Goal: Answer question/provide support

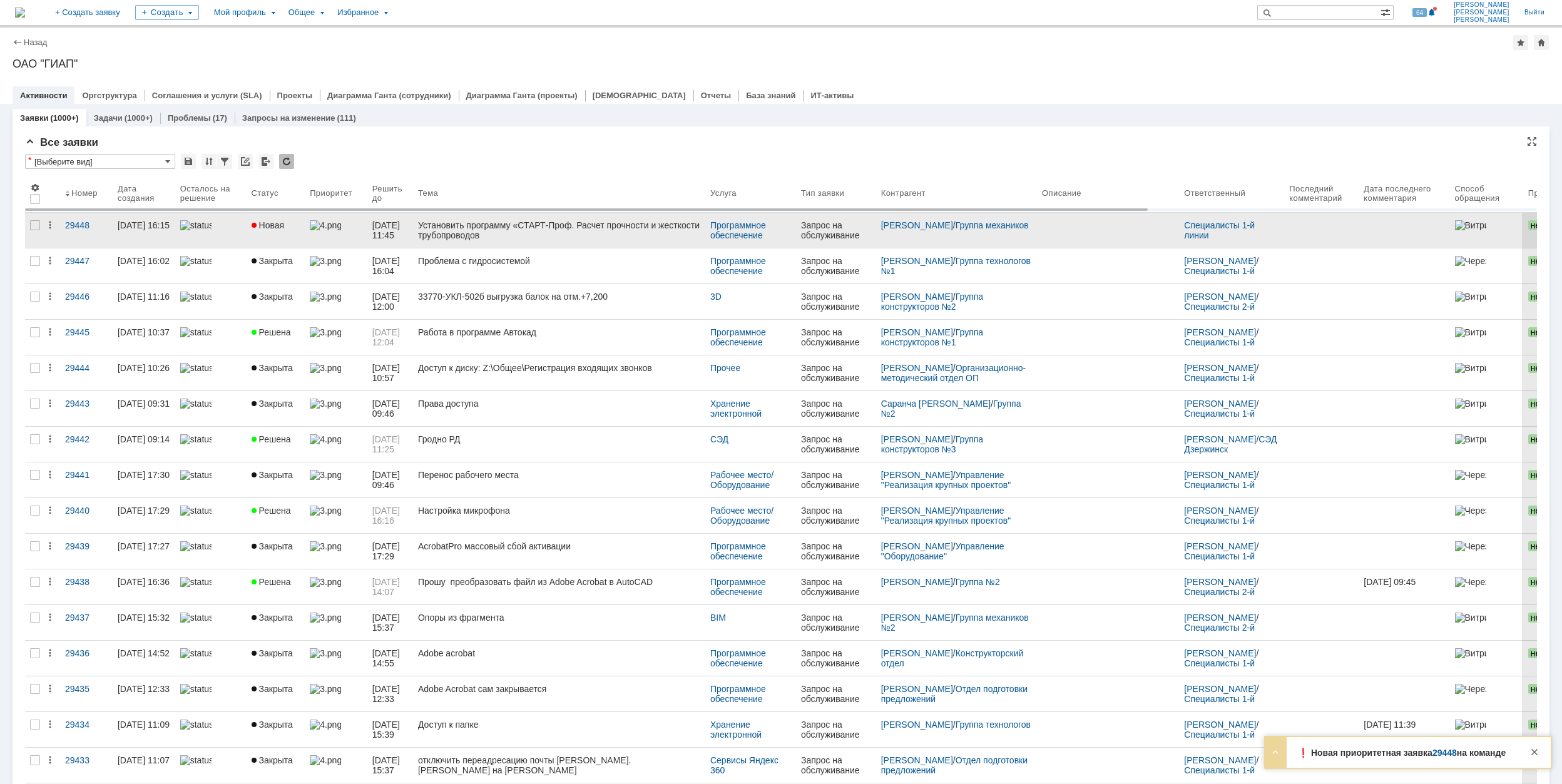
click at [298, 223] on div "Новая" at bounding box center [276, 225] width 49 height 10
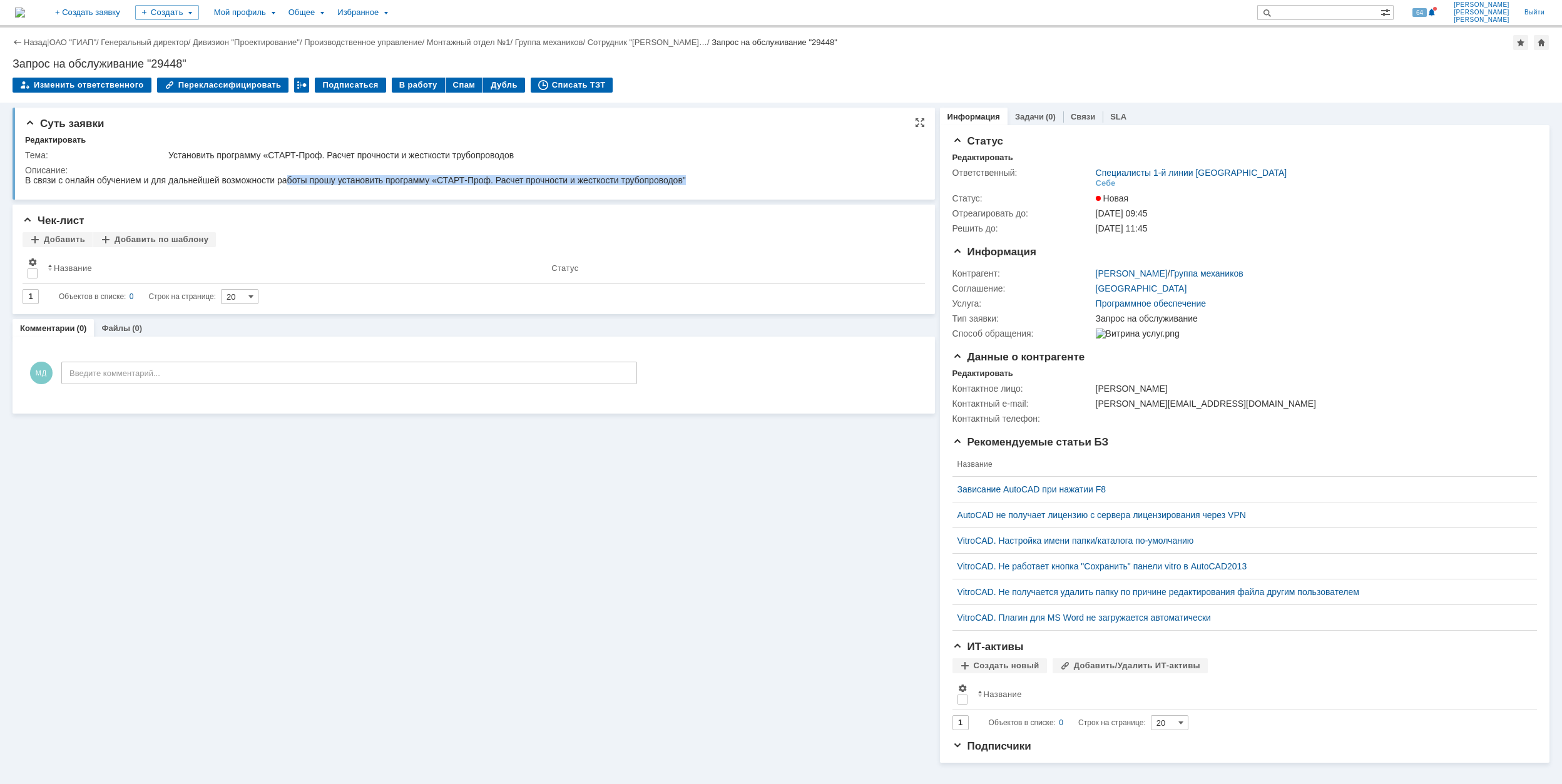
drag, startPoint x: 313, startPoint y: 361, endPoint x: 458, endPoint y: 175, distance: 235.8
click at [459, 179] on span "В связи с онлайн обучением и для дальнейшей возможности работы прошу установить…" at bounding box center [355, 180] width 661 height 10
click at [407, 83] on div "В работу" at bounding box center [418, 85] width 53 height 15
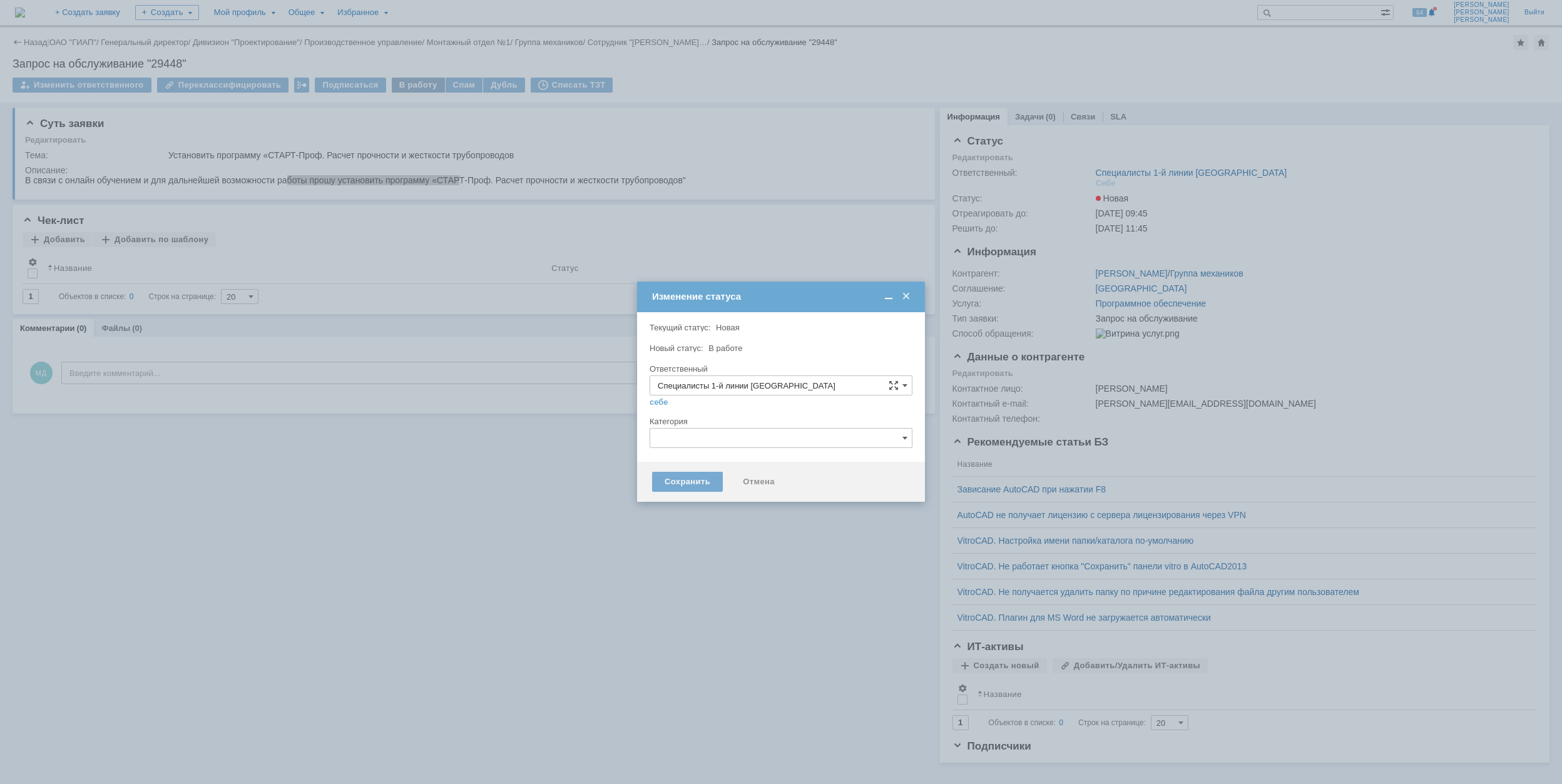
type input "[PERSON_NAME]"
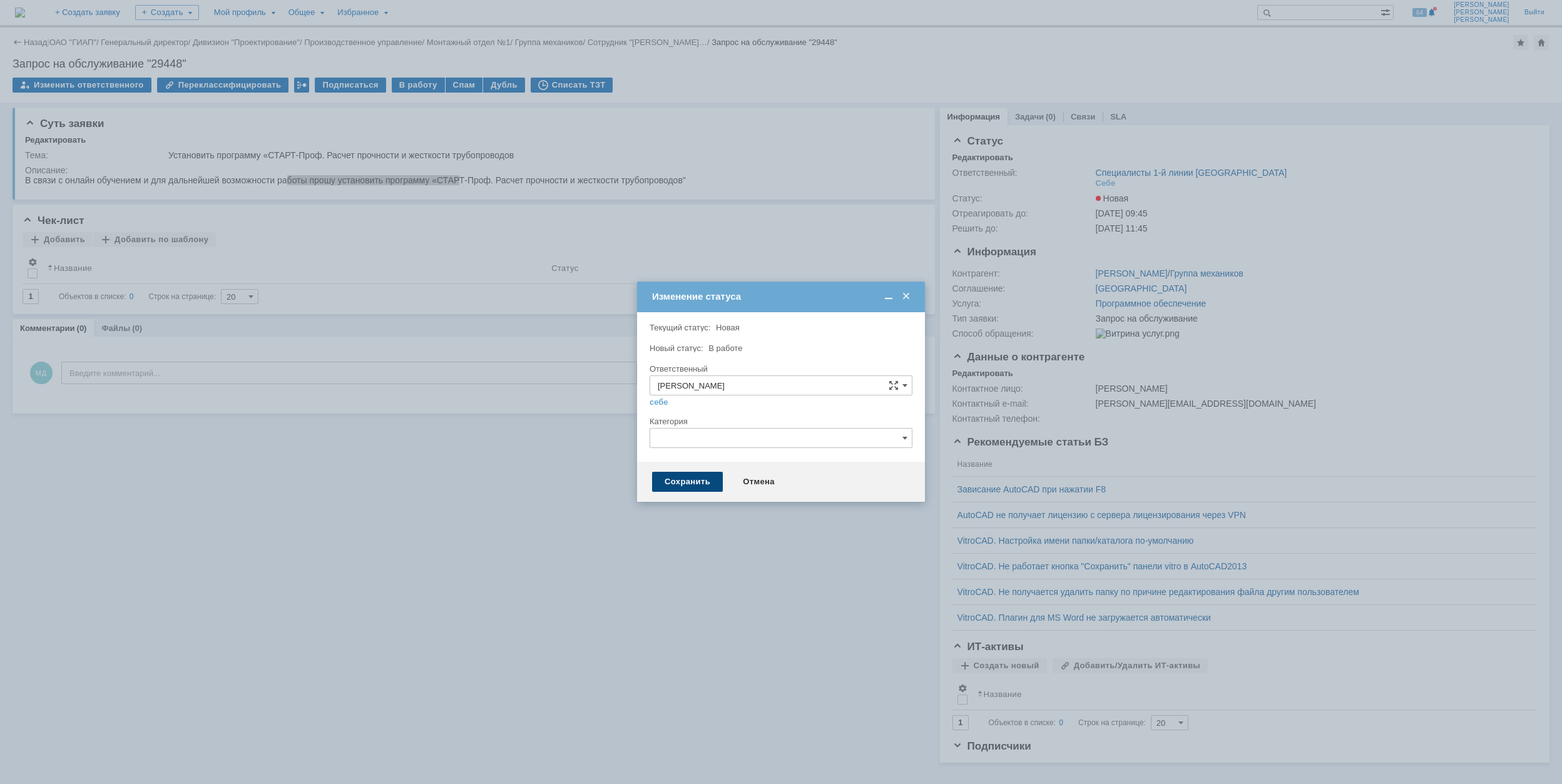
click at [689, 482] on div "Сохранить" at bounding box center [687, 481] width 71 height 20
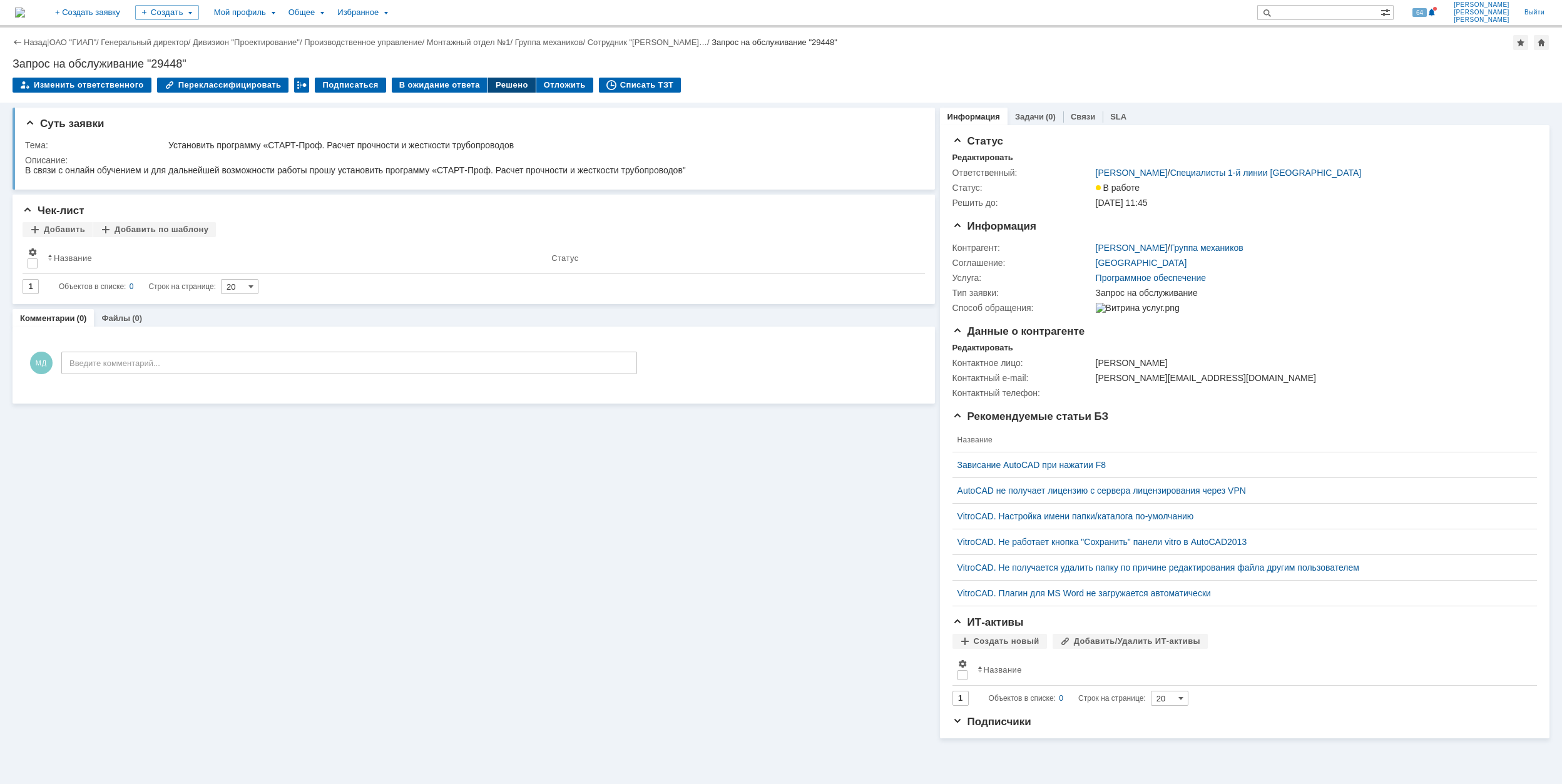
click at [493, 81] on div "Решено" at bounding box center [511, 85] width 47 height 15
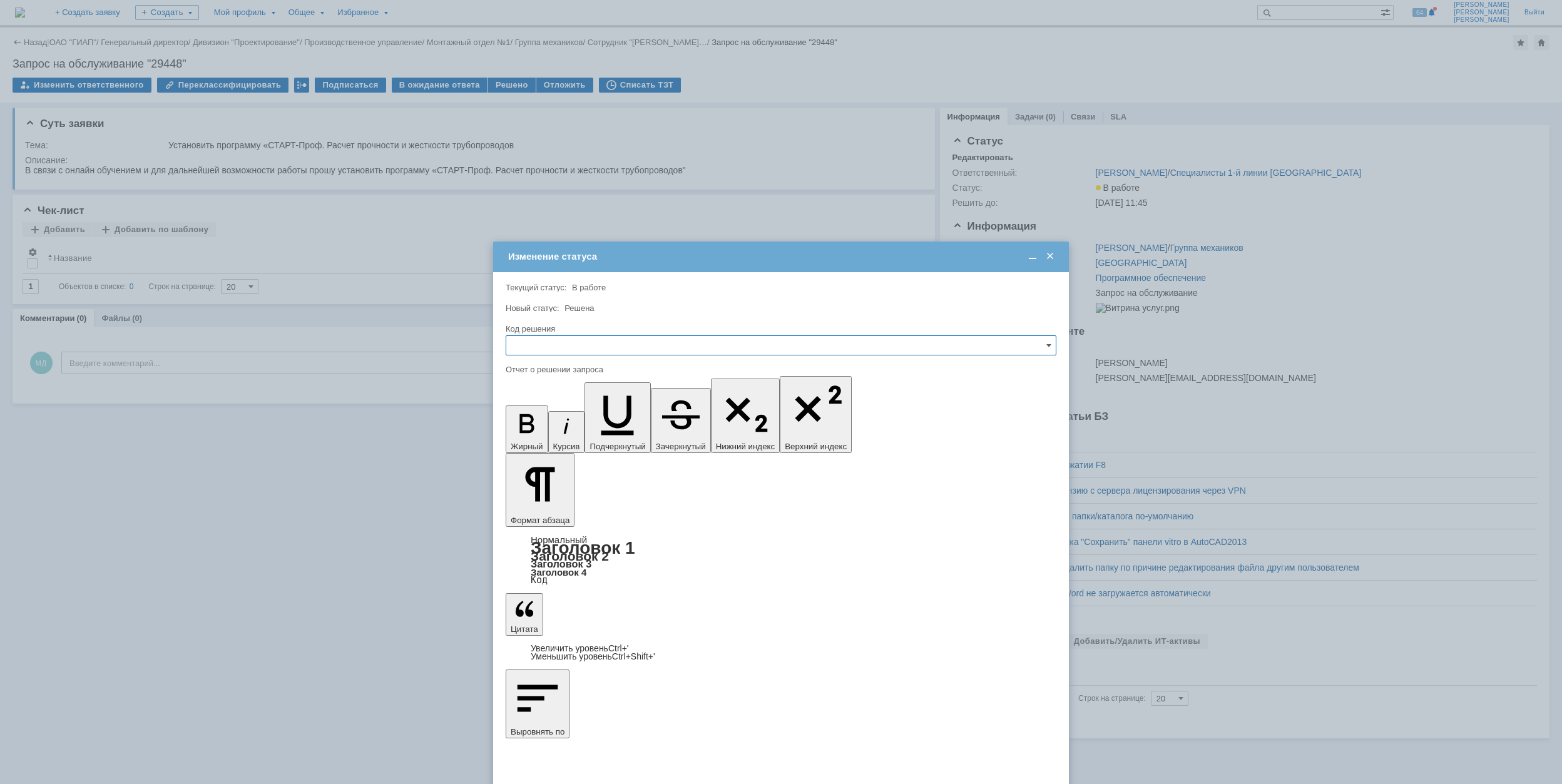
click at [616, 341] on input "text" at bounding box center [781, 345] width 551 height 20
click at [567, 430] on span "Решено" at bounding box center [781, 430] width 535 height 10
type input "Решено"
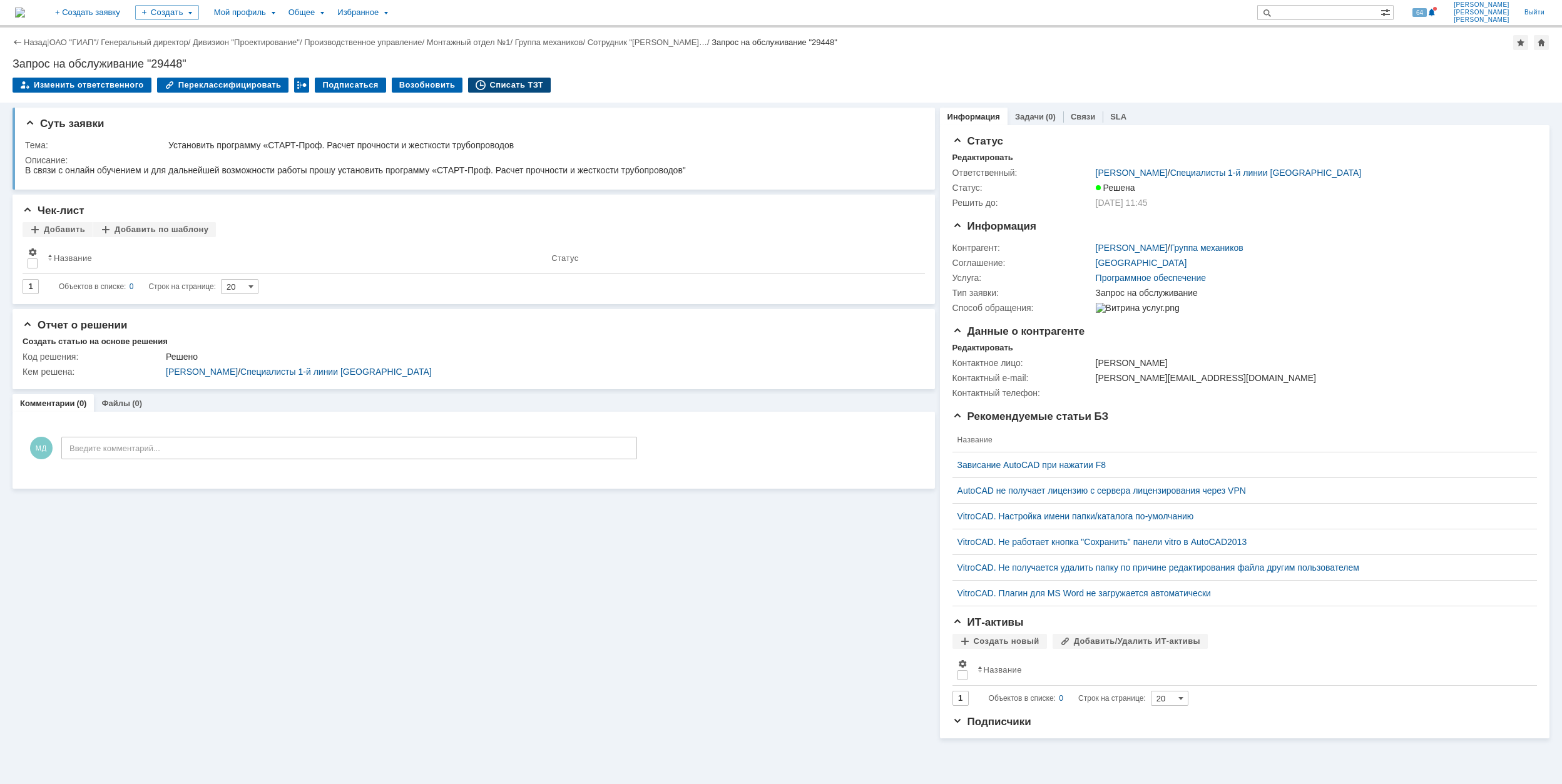
click at [509, 81] on div "Списать ТЗТ" at bounding box center [509, 85] width 83 height 15
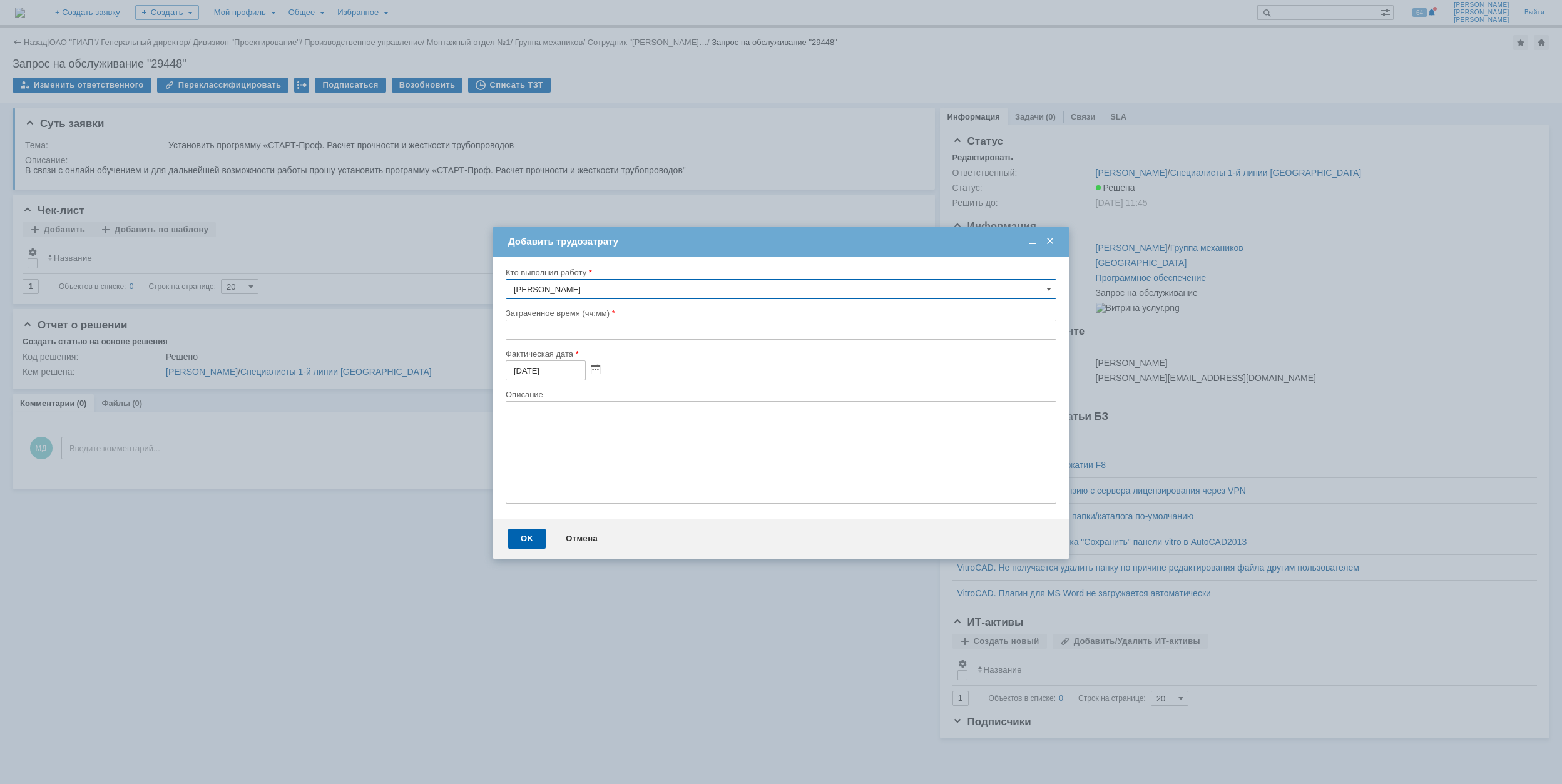
click at [507, 333] on input "text" at bounding box center [781, 329] width 551 height 20
type input "00:30"
drag, startPoint x: 531, startPoint y: 536, endPoint x: 529, endPoint y: 527, distance: 9.2
click at [529, 536] on div "OK" at bounding box center [526, 538] width 38 height 20
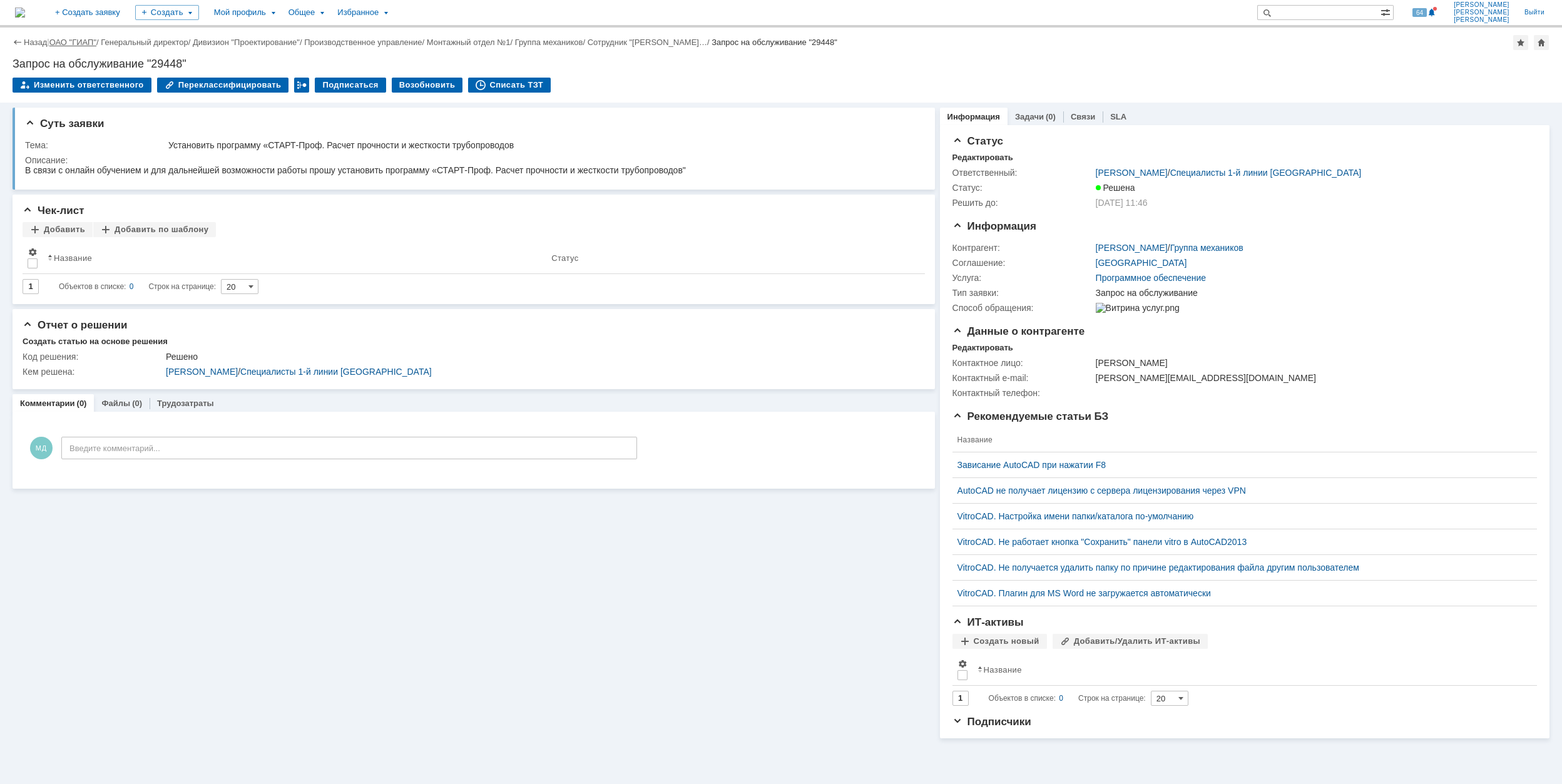
click at [74, 47] on div "Назад | ОАО "ГИАП" / Генеральный директор / Дивизион "Проектирование" / Произво…" at bounding box center [780, 42] width 1537 height 15
drag, startPoint x: 85, startPoint y: 38, endPoint x: 97, endPoint y: 34, distance: 12.6
click at [84, 38] on link "ОАО "ГИАП"" at bounding box center [73, 42] width 47 height 10
